Goal: Check status

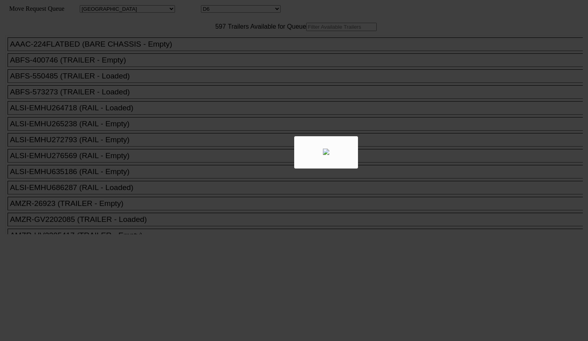
select select "161"
select select "4922"
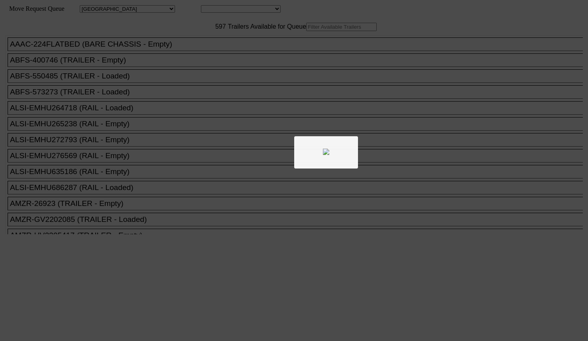
select select "161"
